Goal: Transaction & Acquisition: Purchase product/service

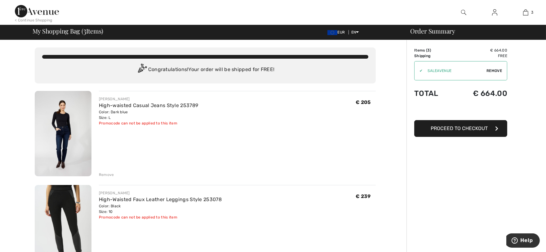
click at [71, 146] on img at bounding box center [63, 133] width 57 height 85
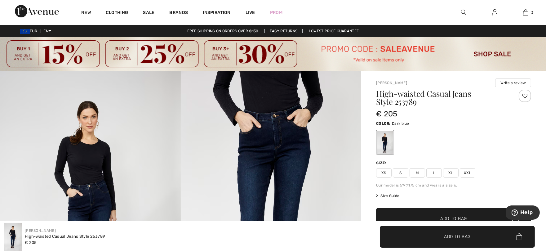
click at [84, 200] on img at bounding box center [90, 206] width 181 height 271
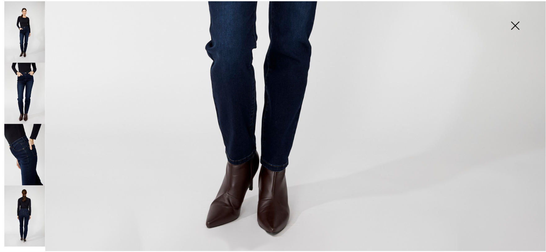
scroll to position [345, 0]
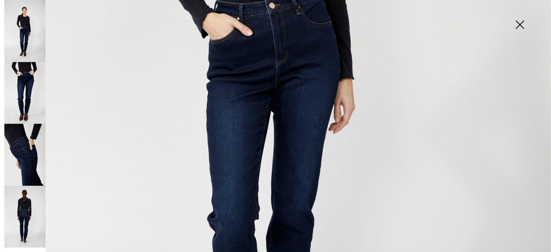
click at [520, 25] on img at bounding box center [520, 25] width 31 height 32
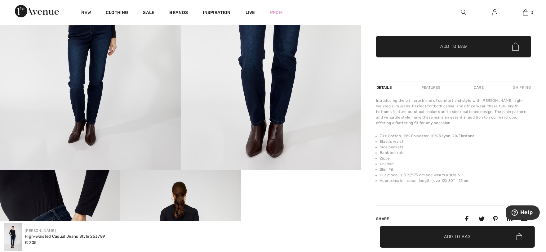
scroll to position [0, 0]
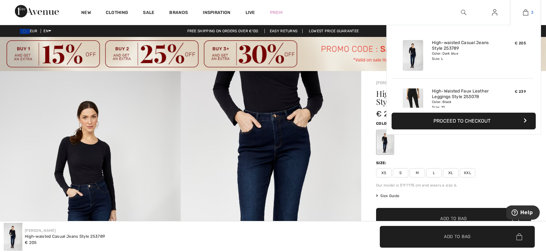
click at [532, 13] on span "3" at bounding box center [533, 13] width 2 height 6
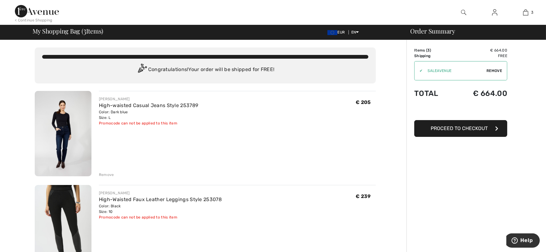
click at [350, 106] on div "FRANK LYMAN High-waisted Casual Jeans Style 253789 Color: Dark blue Size: L Fin…" at bounding box center [237, 111] width 277 height 30
click at [106, 173] on div "Remove" at bounding box center [106, 175] width 15 height 6
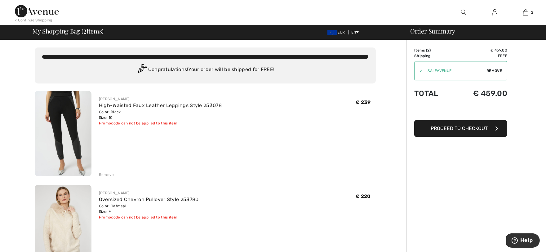
click at [54, 128] on img at bounding box center [63, 133] width 57 height 85
click at [73, 220] on img at bounding box center [63, 227] width 57 height 85
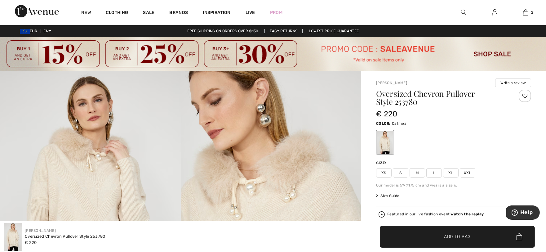
scroll to position [172, 0]
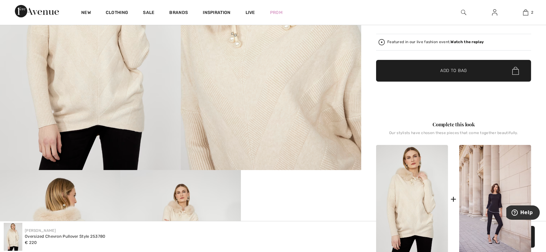
click at [280, 134] on img at bounding box center [271, 34] width 181 height 271
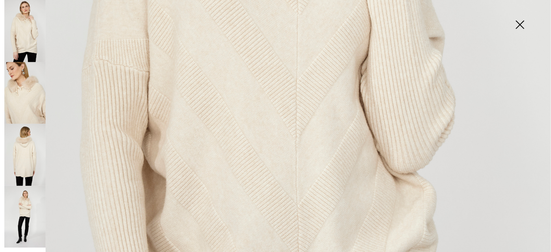
scroll to position [517, 0]
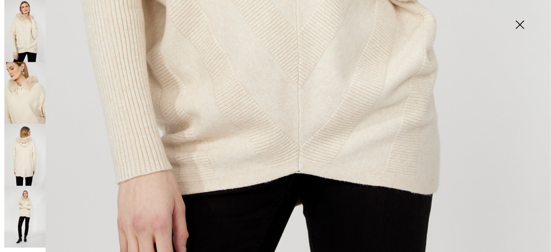
click at [20, 163] on img at bounding box center [24, 155] width 41 height 62
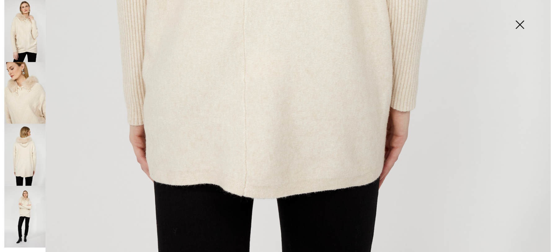
click at [18, 209] on img at bounding box center [24, 217] width 41 height 62
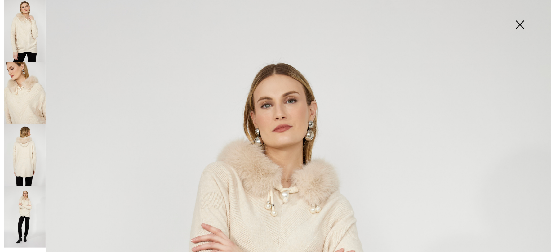
scroll to position [172, 0]
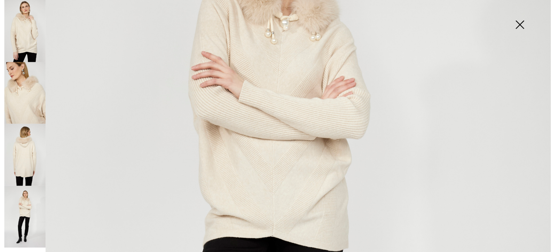
click at [519, 27] on img at bounding box center [520, 25] width 31 height 32
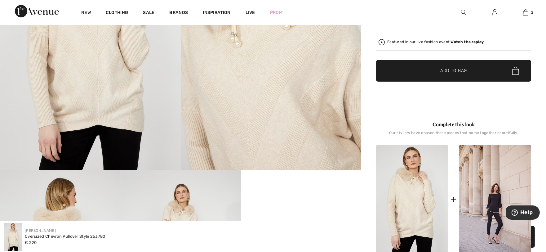
scroll to position [345, 0]
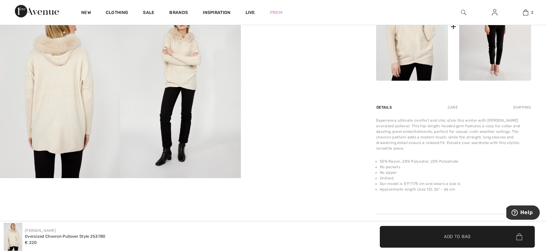
click at [491, 75] on img at bounding box center [495, 26] width 72 height 108
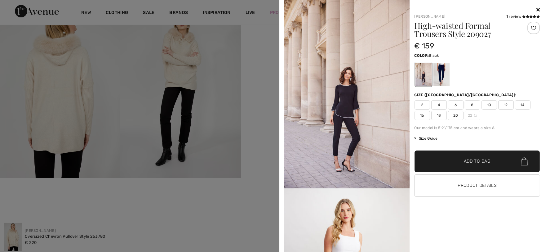
click at [349, 150] on img at bounding box center [347, 94] width 126 height 188
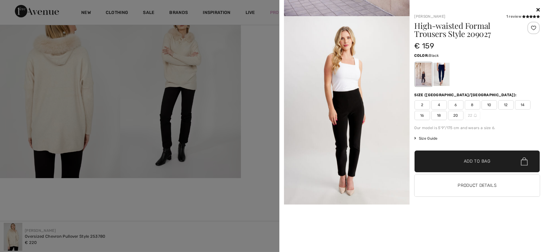
click at [352, 154] on img at bounding box center [347, 110] width 126 height 188
click at [374, 157] on img at bounding box center [347, 110] width 126 height 188
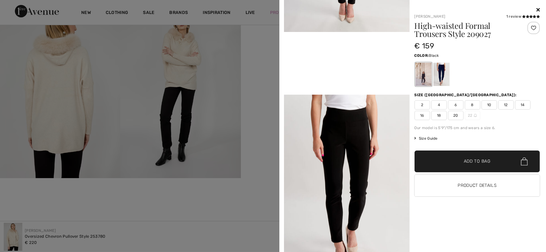
click at [360, 95] on video "Your browser does not support the video tag." at bounding box center [347, 63] width 126 height 63
click at [354, 95] on video "Your browser does not support the video tag." at bounding box center [347, 63] width 126 height 63
click at [488, 103] on span "10" at bounding box center [490, 104] width 16 height 9
click at [456, 162] on span "✔ Added to Bag" at bounding box center [468, 161] width 38 height 7
click at [448, 139] on div "Size Guide Select Size US 2 US 4 US 6 US 8 US 10 US 12 US 14 US 16 US 18 US 20 …" at bounding box center [478, 139] width 126 height 6
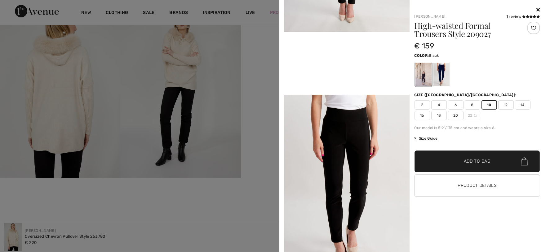
click at [355, 95] on video "Your browser does not support the video tag." at bounding box center [347, 63] width 126 height 63
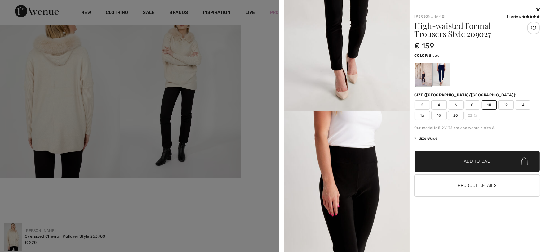
click at [356, 111] on img at bounding box center [347, 16] width 126 height 188
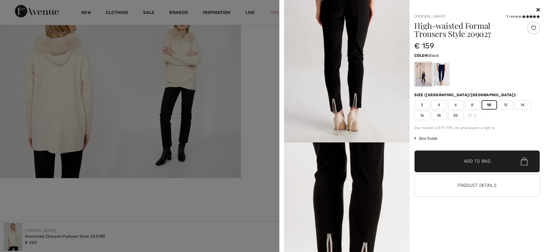
scroll to position [1034, 0]
